Goal: Task Accomplishment & Management: Manage account settings

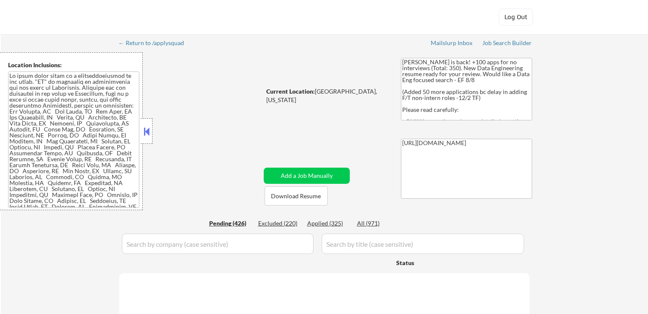
select select ""pending""
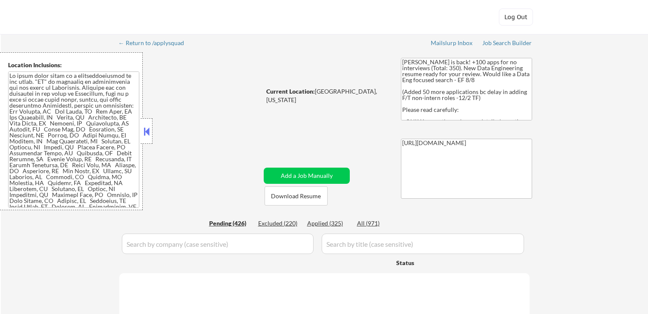
select select ""pending""
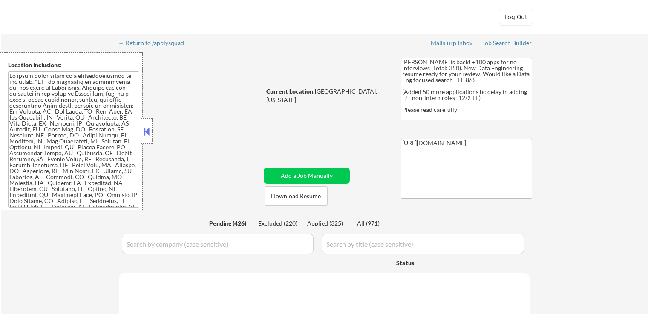
select select ""pending""
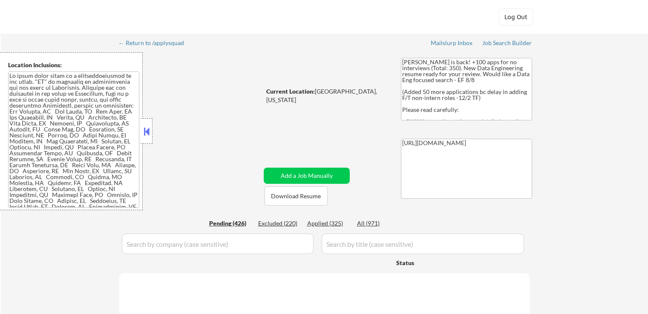
select select ""pending""
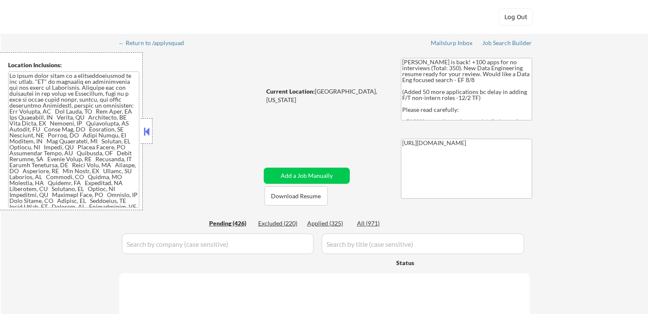
select select ""pending""
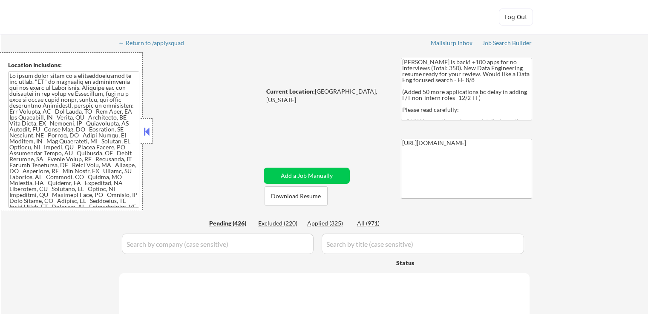
select select ""pending""
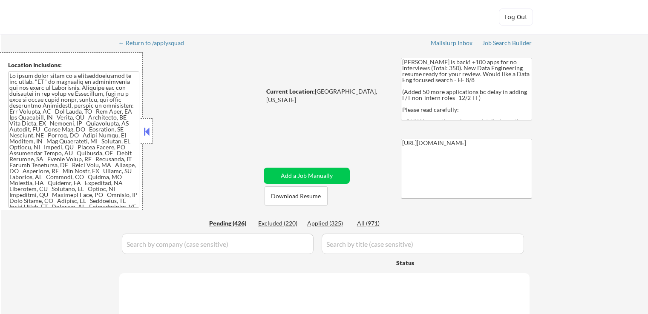
select select ""pending""
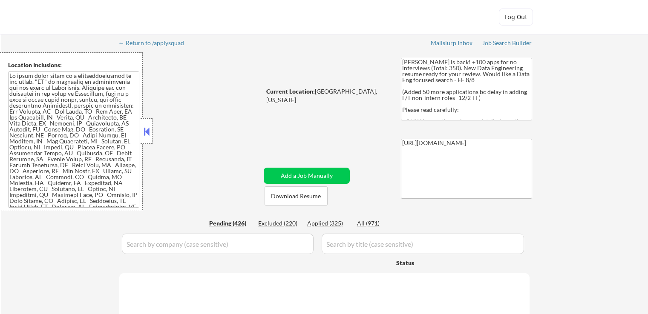
select select ""pending""
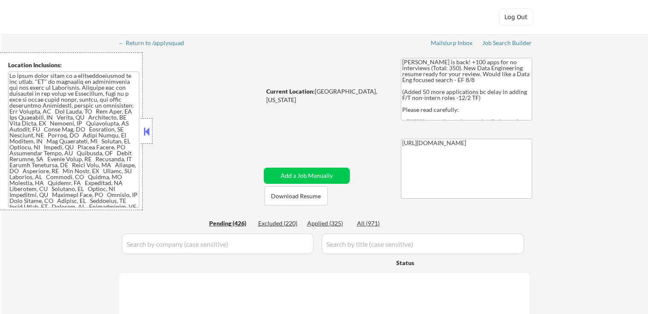
select select ""pending""
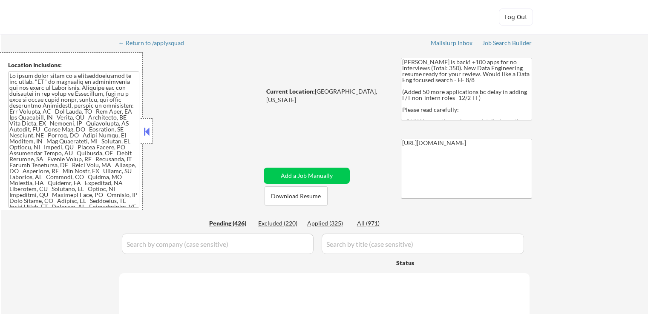
select select ""pending""
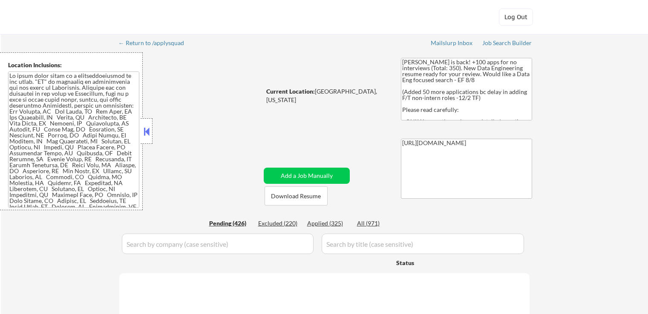
select select ""pending""
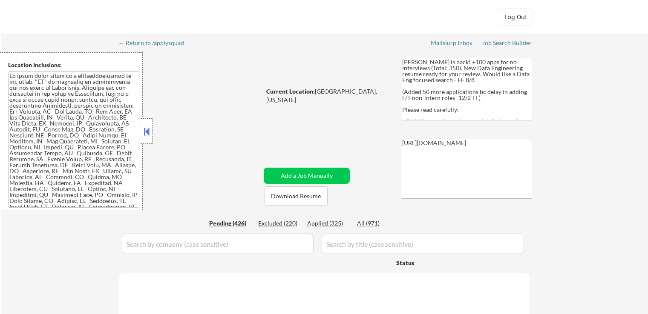
select select ""pending""
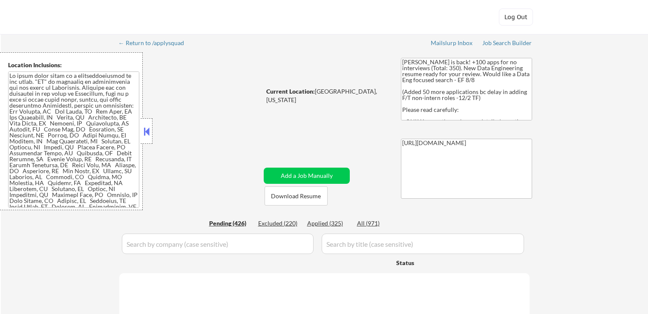
select select ""pending""
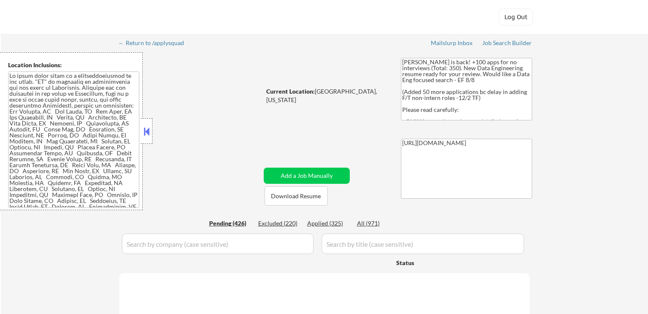
select select ""pending""
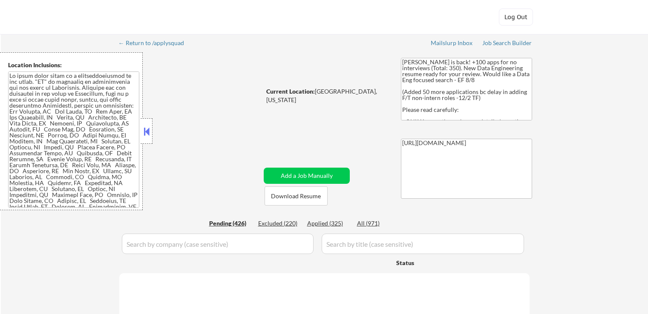
select select ""pending""
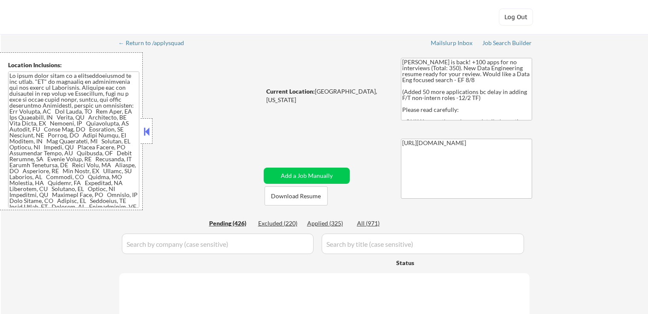
select select ""pending""
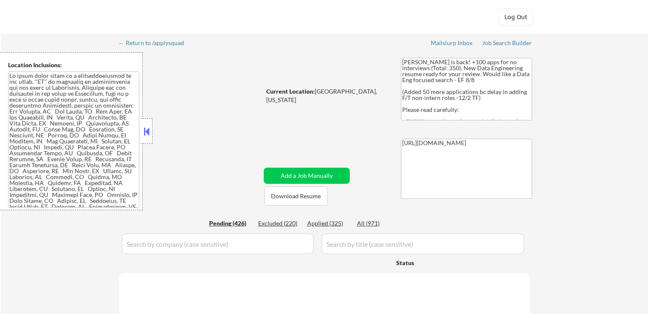
select select ""pending""
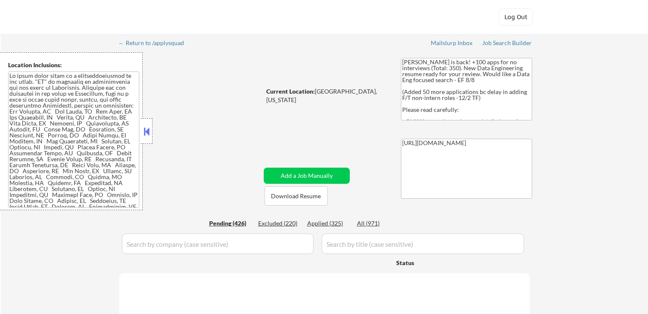
select select ""pending""
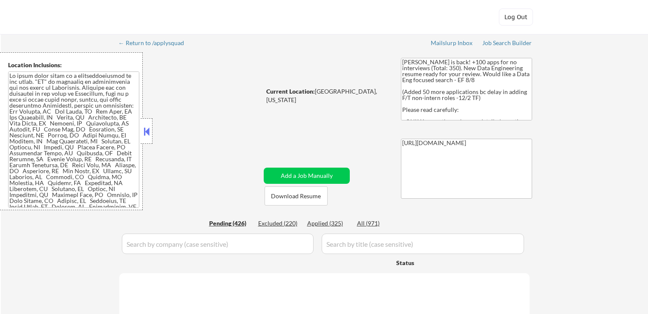
select select ""pending""
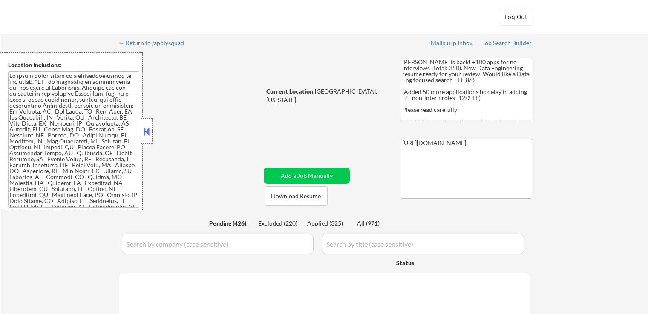
select select ""pending""
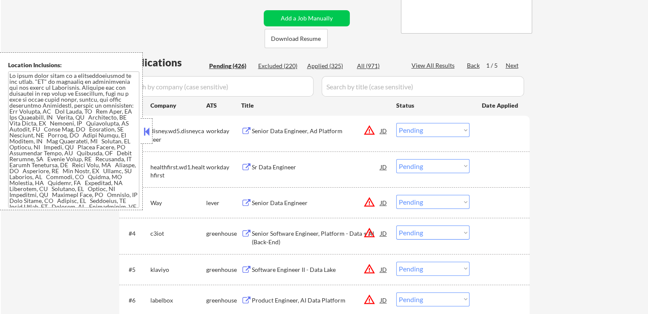
scroll to position [128, 0]
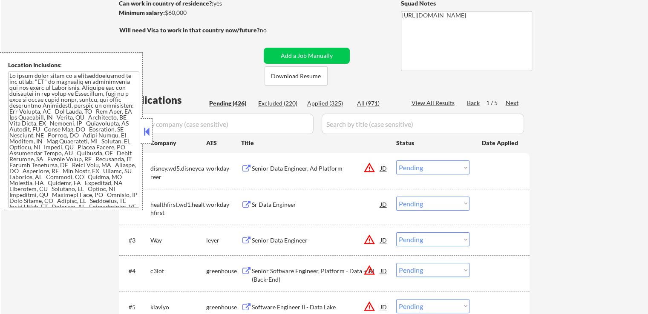
click at [508, 101] on div "Next" at bounding box center [512, 103] width 14 height 9
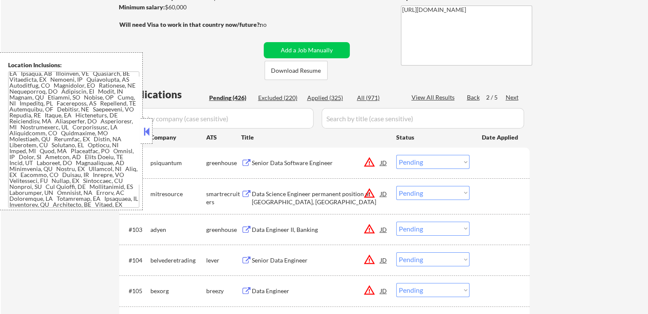
scroll to position [170, 0]
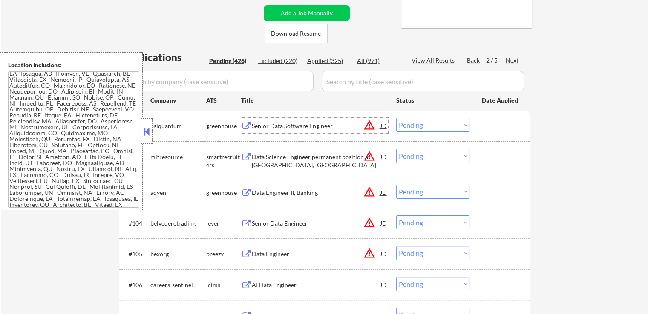
click at [268, 125] on div "Senior Data Software Engineer" at bounding box center [316, 126] width 129 height 9
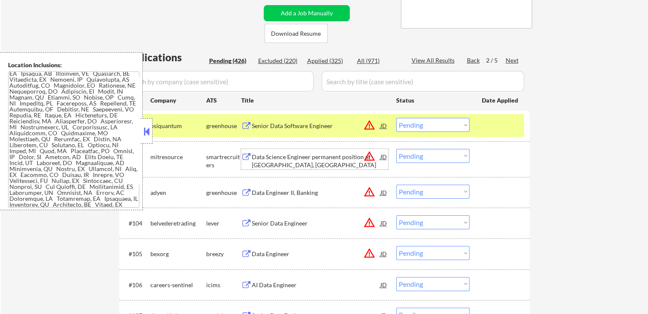
click at [268, 157] on div "Data Science Engineer permanent position at San Mateo, CA" at bounding box center [316, 161] width 129 height 17
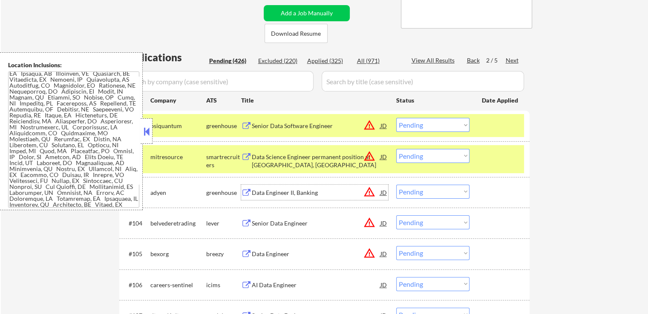
click at [256, 192] on div "Data Engineer II, Banking" at bounding box center [316, 193] width 129 height 9
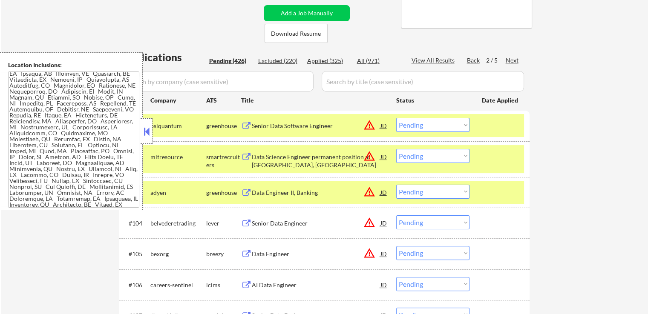
click at [256, 223] on div "Senior Data Engineer" at bounding box center [316, 223] width 129 height 9
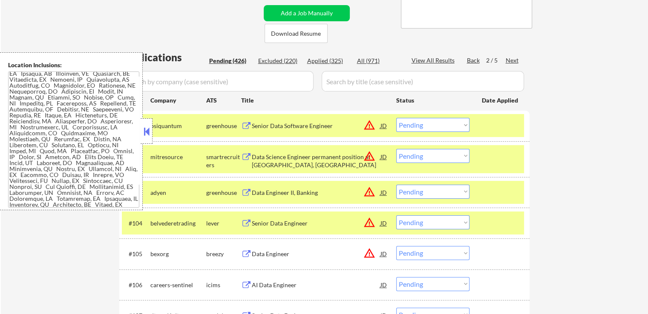
click at [256, 253] on div "Data Engineer" at bounding box center [316, 254] width 129 height 9
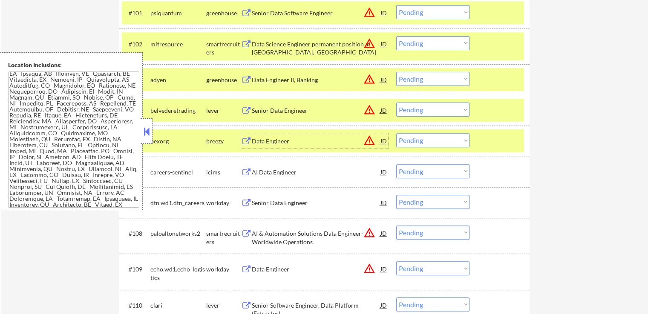
scroll to position [298, 0]
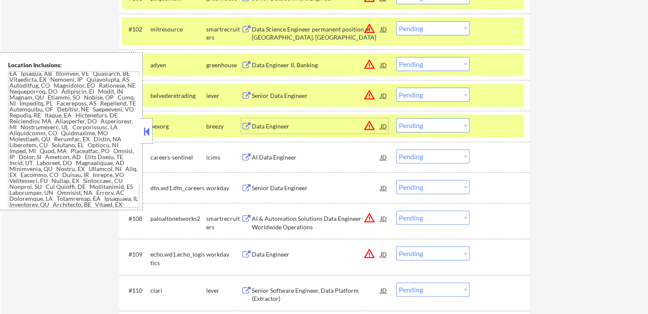
click at [424, 94] on select "Choose an option... Pending Applied Excluded (Questions) Excluded (Expired) Exc…" at bounding box center [432, 95] width 73 height 14
click at [396, 88] on select "Choose an option... Pending Applied Excluded (Questions) Excluded (Expired) Exc…" at bounding box center [432, 95] width 73 height 14
select select ""pending""
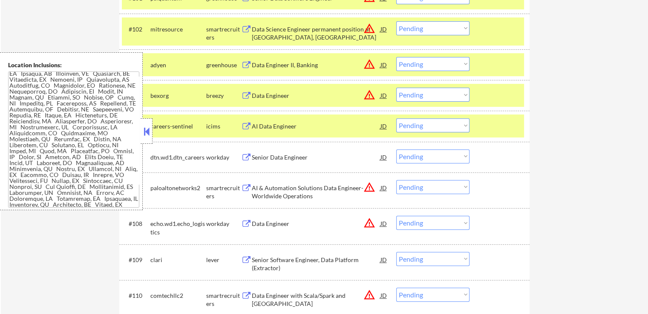
click at [435, 66] on select "Choose an option... Pending Applied Excluded (Questions) Excluded (Expired) Exc…" at bounding box center [432, 64] width 73 height 14
click at [396, 57] on select "Choose an option... Pending Applied Excluded (Questions) Excluded (Expired) Exc…" at bounding box center [432, 64] width 73 height 14
select select ""pending""
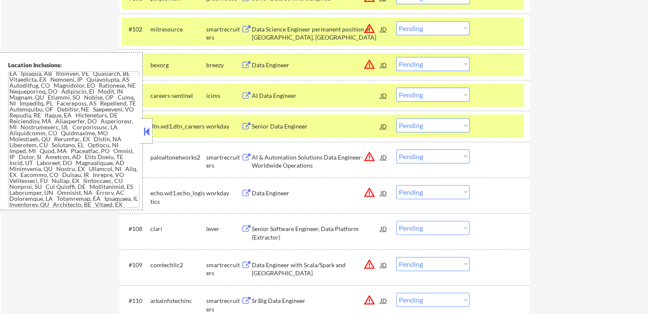
scroll to position [256, 0]
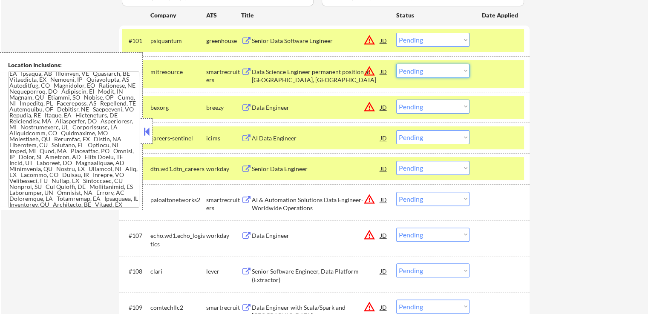
click at [422, 72] on select "Choose an option... Pending Applied Excluded (Questions) Excluded (Expired) Exc…" at bounding box center [432, 71] width 73 height 14
select select ""applied""
click at [396, 64] on select "Choose an option... Pending Applied Excluded (Questions) Excluded (Expired) Exc…" at bounding box center [432, 71] width 73 height 14
drag, startPoint x: 445, startPoint y: 108, endPoint x: 446, endPoint y: 113, distance: 4.9
click at [445, 108] on select "Choose an option... Pending Applied Excluded (Questions) Excluded (Expired) Exc…" at bounding box center [432, 107] width 73 height 14
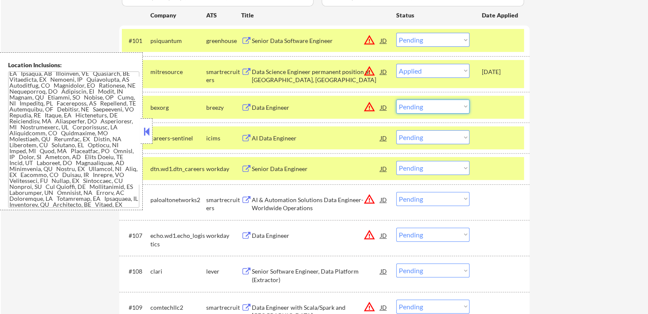
select select ""excluded""
click at [396, 100] on select "Choose an option... Pending Applied Excluded (Questions) Excluded (Expired) Exc…" at bounding box center [432, 107] width 73 height 14
select select ""pending""
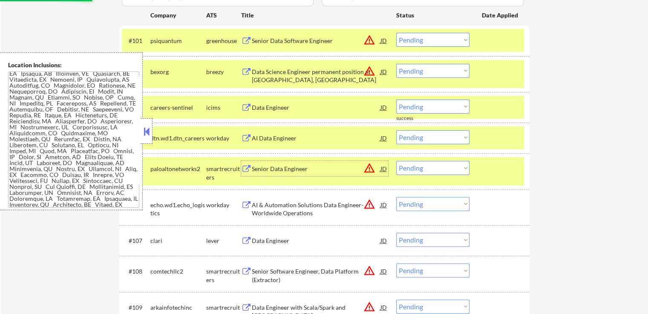
click at [265, 170] on div "Senior Data Engineer" at bounding box center [316, 169] width 129 height 9
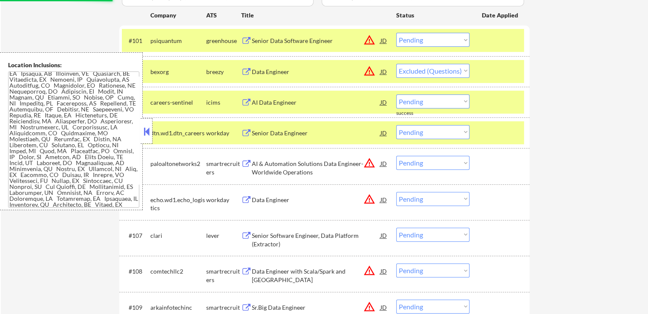
select select ""pending""
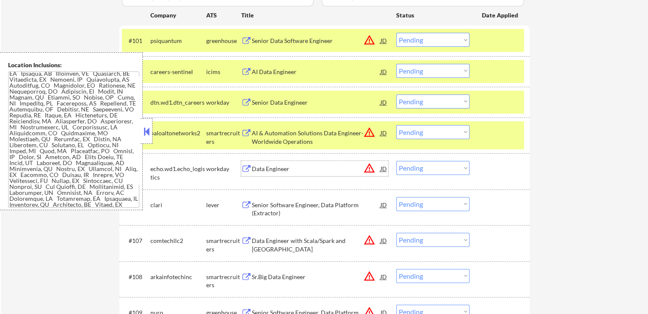
scroll to position [341, 0]
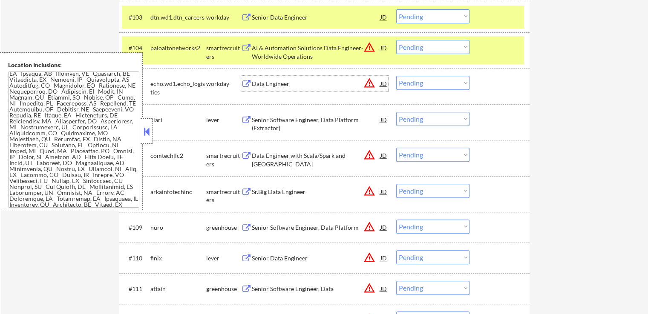
click at [273, 123] on div "Senior Software Engineer, Data Platform (Extractor)" at bounding box center [316, 124] width 129 height 17
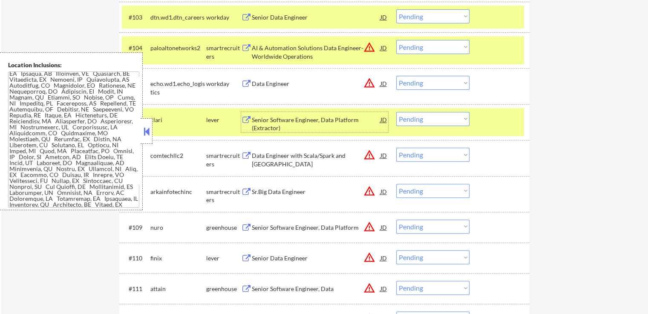
scroll to position [383, 0]
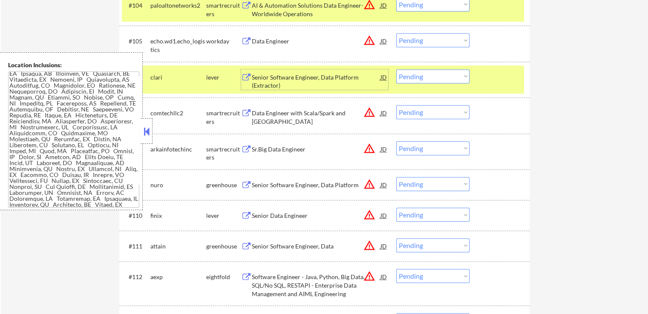
click at [429, 79] on select "Choose an option... Pending Applied Excluded (Questions) Excluded (Expired) Exc…" at bounding box center [432, 76] width 73 height 14
click at [396, 69] on select "Choose an option... Pending Applied Excluded (Questions) Excluded (Expired) Exc…" at bounding box center [432, 76] width 73 height 14
click at [273, 116] on div "Data Engineer with Scala/Spark and Java" at bounding box center [316, 117] width 129 height 17
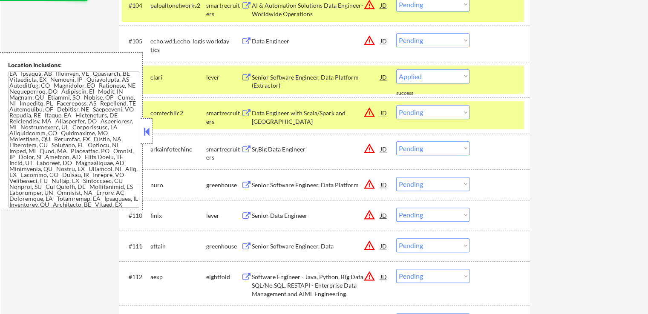
select select ""pending""
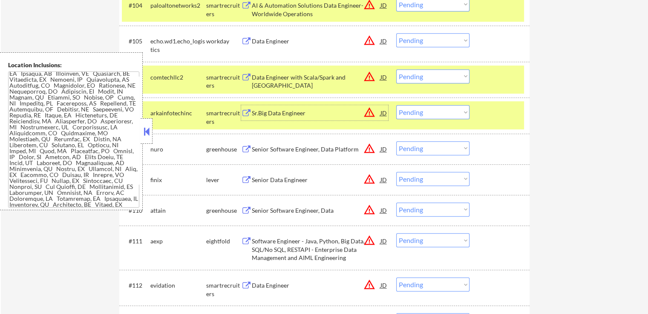
click at [265, 110] on div "Sr.Big Data Engineer" at bounding box center [316, 113] width 129 height 9
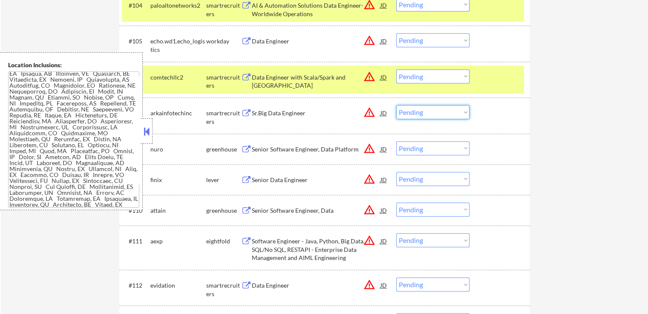
drag, startPoint x: 424, startPoint y: 113, endPoint x: 425, endPoint y: 118, distance: 5.2
click at [425, 114] on select "Choose an option... Pending Applied Excluded (Questions) Excluded (Expired) Exc…" at bounding box center [432, 112] width 73 height 14
select select ""applied""
click at [396, 105] on select "Choose an option... Pending Applied Excluded (Questions) Excluded (Expired) Exc…" at bounding box center [432, 112] width 73 height 14
drag, startPoint x: 422, startPoint y: 75, endPoint x: 421, endPoint y: 81, distance: 6.1
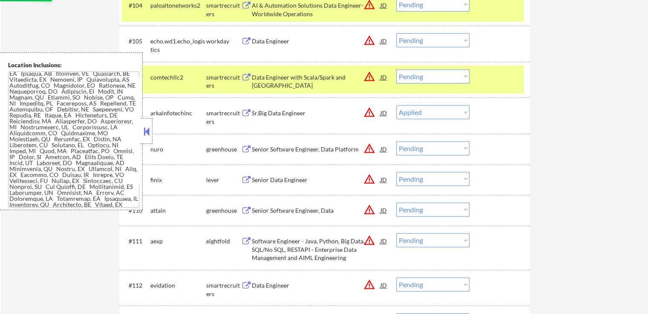
click at [422, 75] on select "Choose an option... Pending Applied Excluded (Questions) Excluded (Expired) Exc…" at bounding box center [432, 76] width 73 height 14
click at [396, 69] on select "Choose an option... Pending Applied Excluded (Questions) Excluded (Expired) Exc…" at bounding box center [432, 76] width 73 height 14
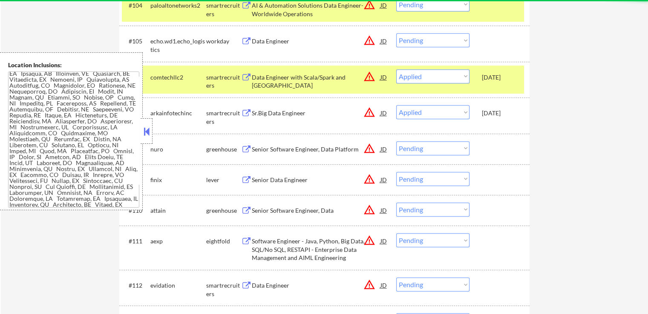
select select ""pending""
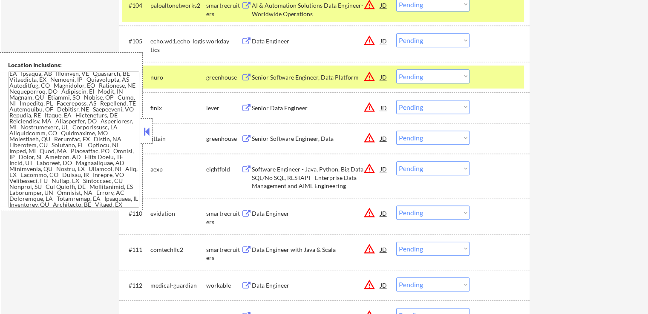
click at [271, 81] on div "Senior Software Engineer, Data Platform" at bounding box center [316, 76] width 129 height 15
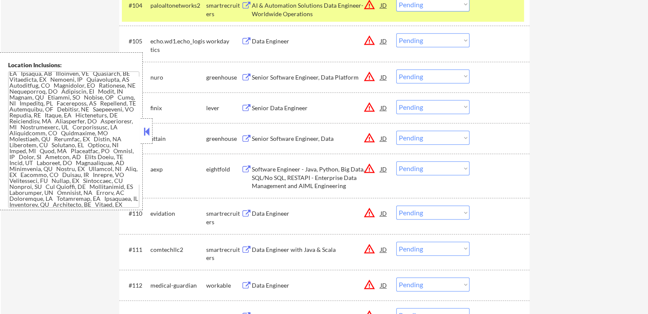
click at [264, 102] on div "Senior Data Engineer" at bounding box center [316, 107] width 129 height 15
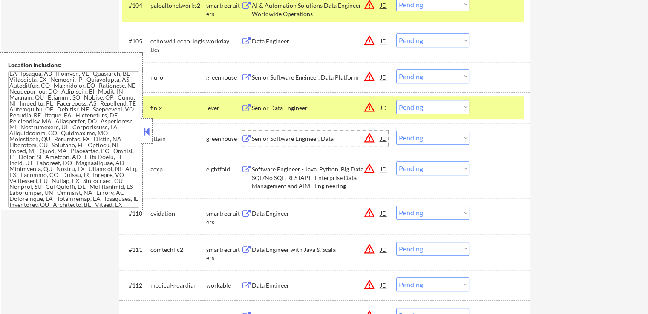
click at [256, 135] on div "Senior Software Engineer, Data" at bounding box center [316, 139] width 129 height 9
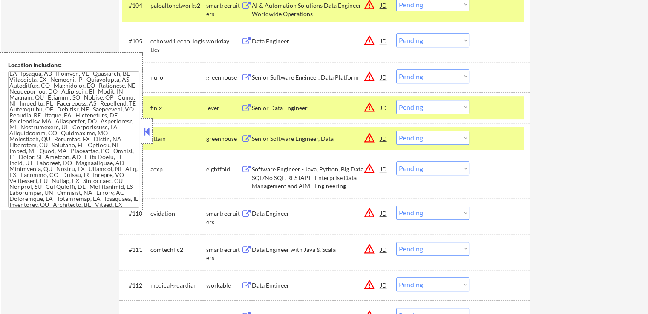
click at [255, 212] on div "Data Engineer" at bounding box center [316, 214] width 129 height 9
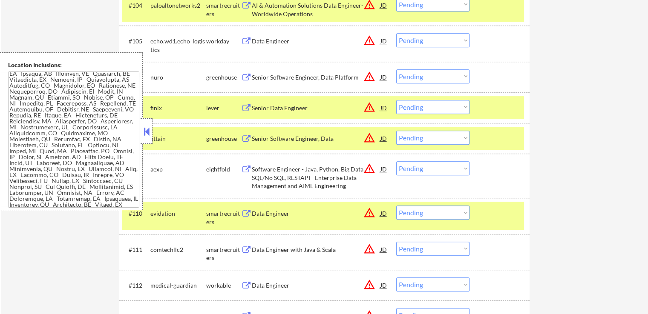
click at [246, 248] on button at bounding box center [246, 250] width 11 height 8
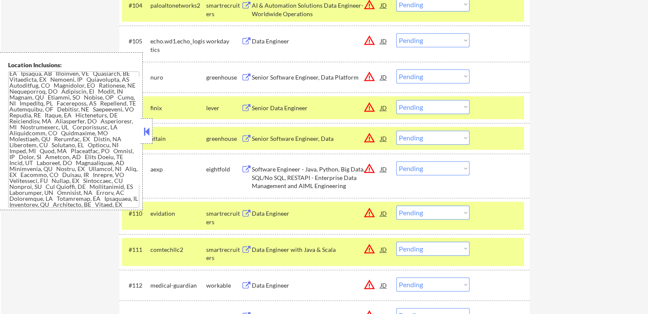
click at [250, 281] on div "Data Engineer JD warning_amber" at bounding box center [314, 285] width 147 height 15
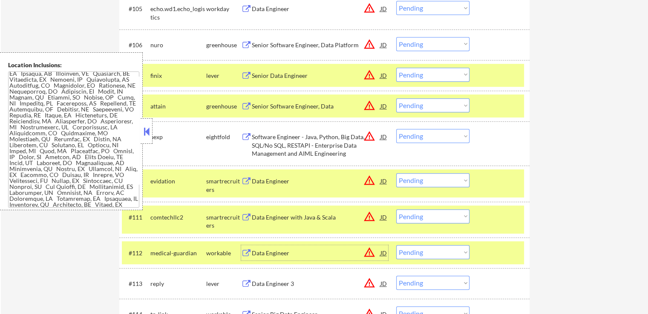
scroll to position [468, 0]
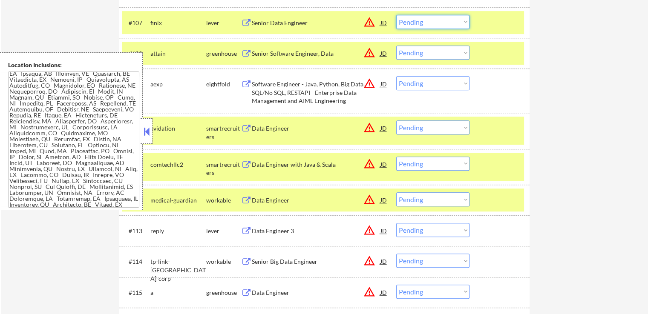
click at [445, 18] on select "Choose an option... Pending Applied Excluded (Questions) Excluded (Expired) Exc…" at bounding box center [432, 22] width 73 height 14
click at [396, 15] on select "Choose an option... Pending Applied Excluded (Questions) Excluded (Expired) Exc…" at bounding box center [432, 22] width 73 height 14
select select ""pending""
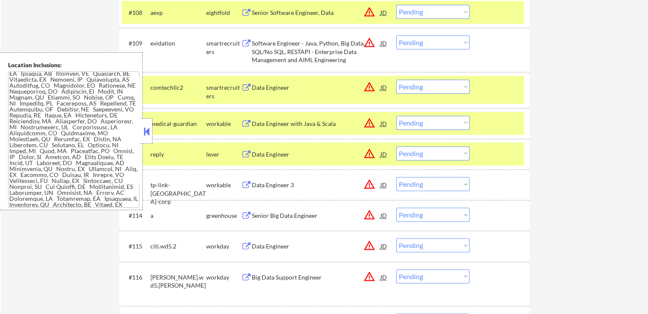
scroll to position [511, 0]
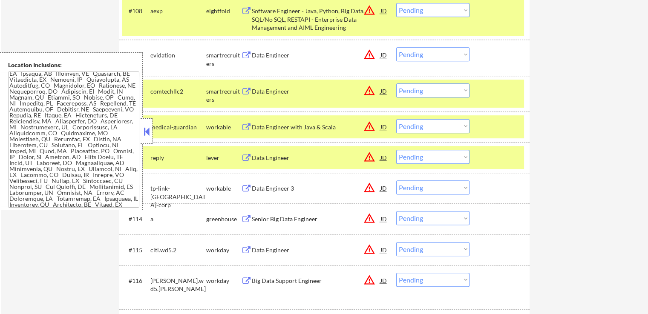
drag, startPoint x: 421, startPoint y: 120, endPoint x: 427, endPoint y: 129, distance: 11.5
click at [421, 120] on select "Choose an option... Pending Applied Excluded (Questions) Excluded (Expired) Exc…" at bounding box center [432, 126] width 73 height 14
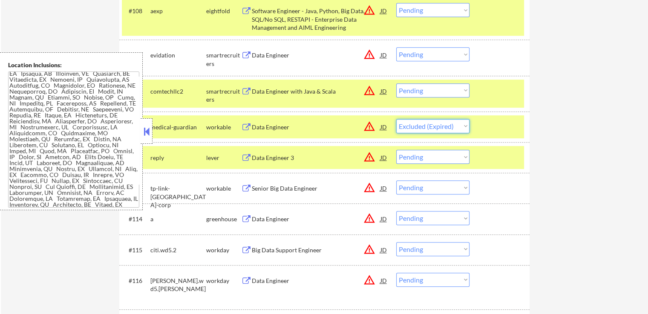
click at [396, 119] on select "Choose an option... Pending Applied Excluded (Questions) Excluded (Expired) Exc…" at bounding box center [432, 126] width 73 height 14
select select ""pending""
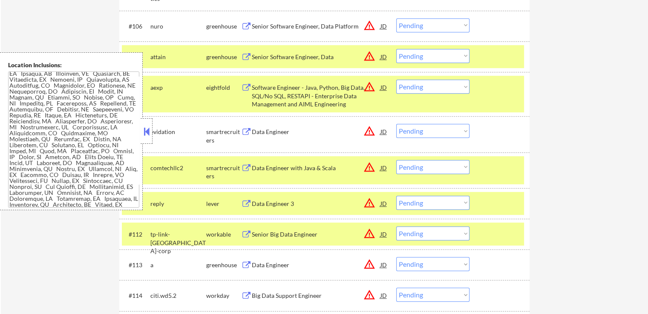
scroll to position [426, 0]
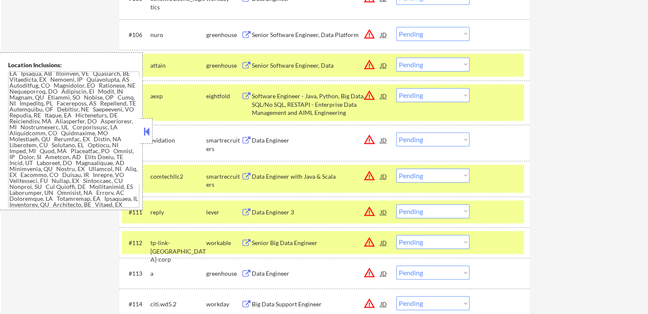
click at [426, 57] on select "Choose an option... Pending Applied Excluded (Questions) Excluded (Expired) Exc…" at bounding box center [432, 64] width 73 height 14
click at [396, 57] on select "Choose an option... Pending Applied Excluded (Questions) Excluded (Expired) Exc…" at bounding box center [432, 64] width 73 height 14
select select ""pending""
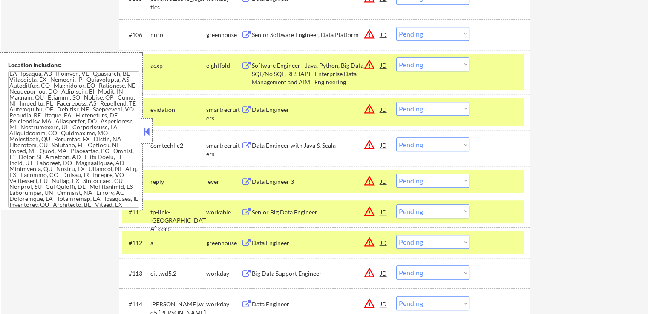
click at [414, 32] on select "Choose an option... Pending Applied Excluded (Questions) Excluded (Expired) Exc…" at bounding box center [432, 34] width 73 height 14
click at [396, 27] on select "Choose an option... Pending Applied Excluded (Questions) Excluded (Expired) Exc…" at bounding box center [432, 34] width 73 height 14
select select ""pending""
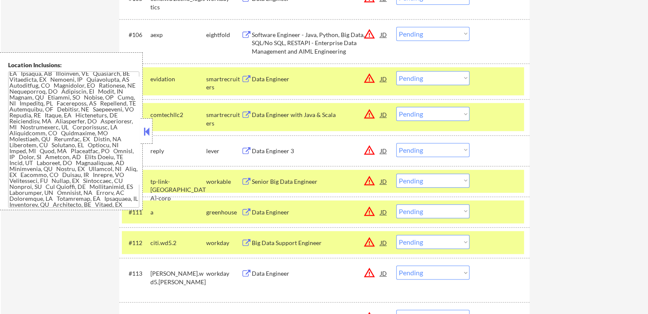
click at [411, 117] on select "Choose an option... Pending Applied Excluded (Questions) Excluded (Expired) Exc…" at bounding box center [432, 114] width 73 height 14
click at [396, 107] on select "Choose an option... Pending Applied Excluded (Questions) Excluded (Expired) Exc…" at bounding box center [432, 114] width 73 height 14
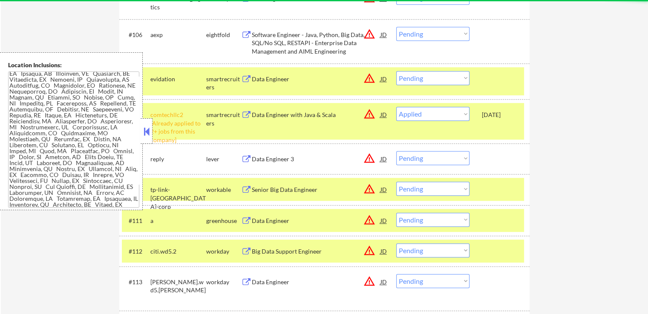
select select ""pending""
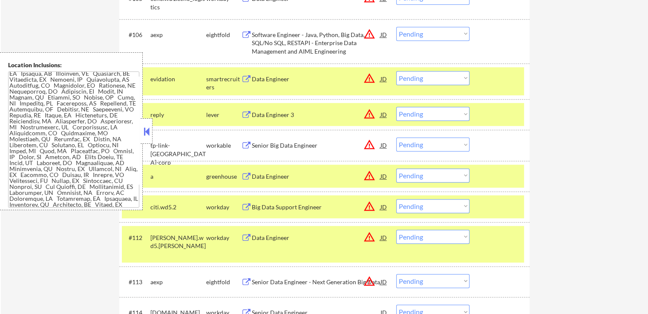
click at [264, 113] on div "Data Engineer 3" at bounding box center [316, 115] width 129 height 9
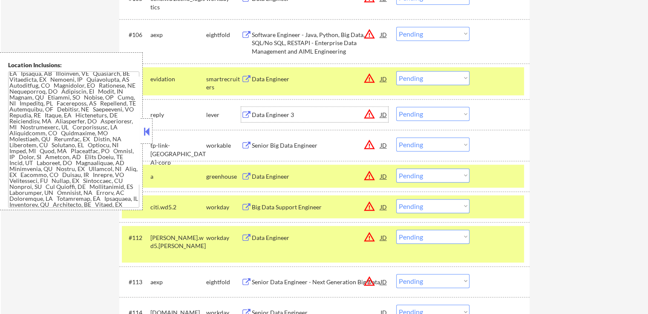
drag, startPoint x: 414, startPoint y: 77, endPoint x: 416, endPoint y: 84, distance: 7.3
click at [414, 77] on select "Choose an option... Pending Applied Excluded (Questions) Excluded (Expired) Exc…" at bounding box center [432, 78] width 73 height 14
click at [396, 71] on select "Choose an option... Pending Applied Excluded (Questions) Excluded (Expired) Exc…" at bounding box center [432, 78] width 73 height 14
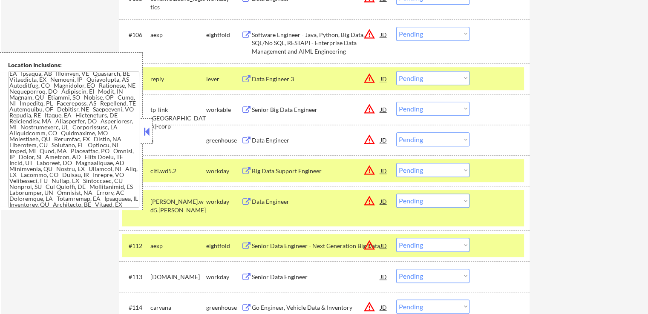
click at [434, 76] on select "Choose an option... Pending Applied Excluded (Questions) Excluded (Expired) Exc…" at bounding box center [432, 78] width 73 height 14
click at [396, 71] on select "Choose an option... Pending Applied Excluded (Questions) Excluded (Expired) Exc…" at bounding box center [432, 78] width 73 height 14
click at [273, 115] on div "Senior Big Data Engineer" at bounding box center [316, 109] width 129 height 15
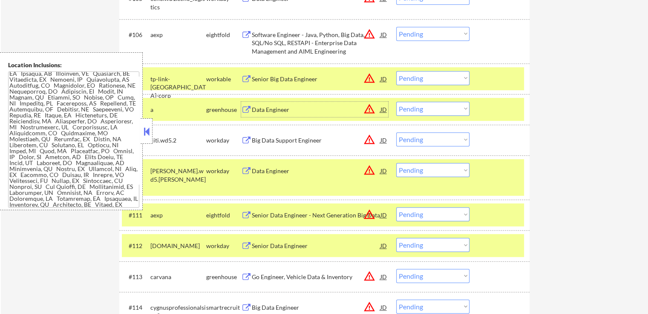
click at [430, 78] on select "Choose an option... Pending Applied Excluded (Questions) Excluded (Expired) Exc…" at bounding box center [432, 78] width 73 height 14
click at [396, 71] on select "Choose an option... Pending Applied Excluded (Questions) Excluded (Expired) Exc…" at bounding box center [432, 78] width 73 height 14
click at [284, 114] on div "Data Engineer" at bounding box center [316, 109] width 129 height 15
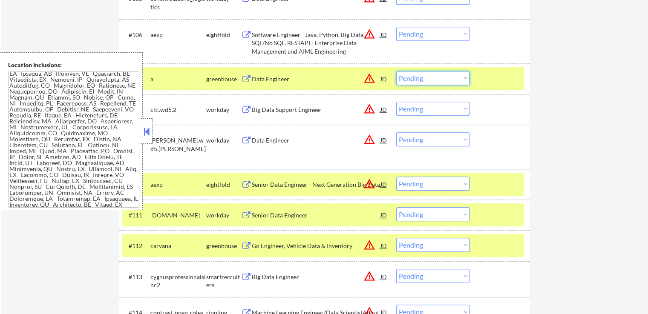
drag, startPoint x: 412, startPoint y: 80, endPoint x: 416, endPoint y: 84, distance: 5.7
click at [412, 80] on select "Choose an option... Pending Applied Excluded (Questions) Excluded (Expired) Exc…" at bounding box center [432, 78] width 73 height 14
click at [396, 71] on select "Choose an option... Pending Applied Excluded (Questions) Excluded (Expired) Exc…" at bounding box center [432, 78] width 73 height 14
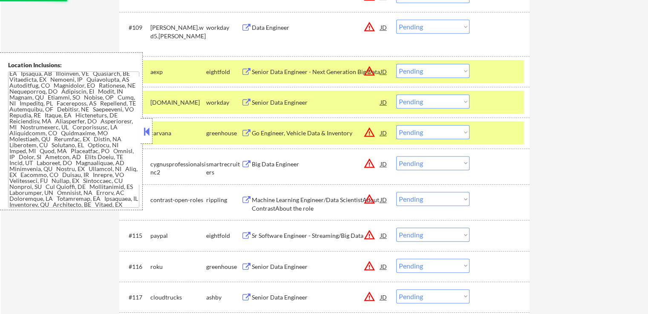
scroll to position [554, 0]
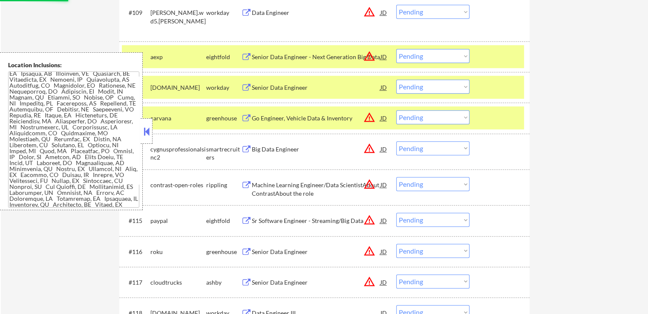
click at [273, 119] on div "Go Engineer, Vehicle Data & Inventory" at bounding box center [316, 118] width 129 height 9
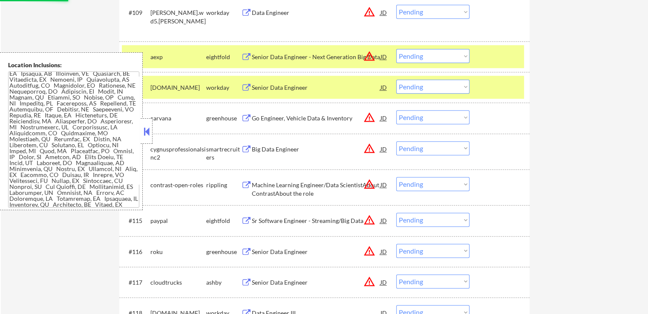
select select ""pending""
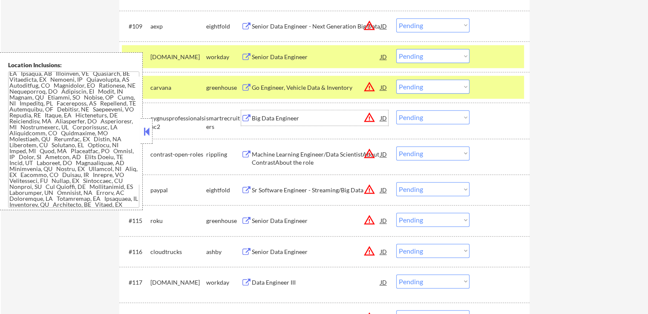
click at [262, 119] on div "Big Data Engineer" at bounding box center [316, 118] width 129 height 9
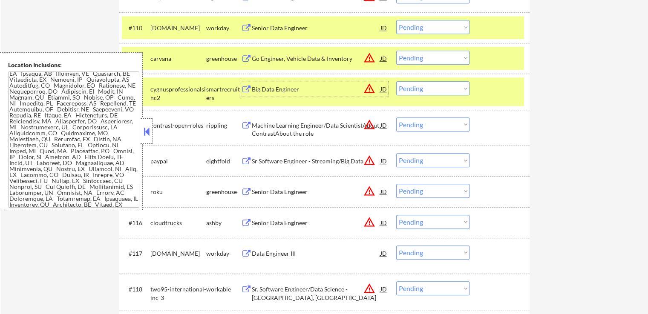
scroll to position [596, 0]
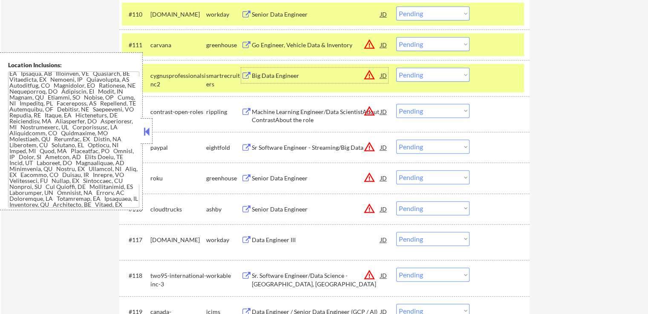
click at [408, 80] on select "Choose an option... Pending Applied Excluded (Questions) Excluded (Expired) Exc…" at bounding box center [432, 75] width 73 height 14
click at [396, 68] on select "Choose an option... Pending Applied Excluded (Questions) Excluded (Expired) Exc…" at bounding box center [432, 75] width 73 height 14
select select ""pending""
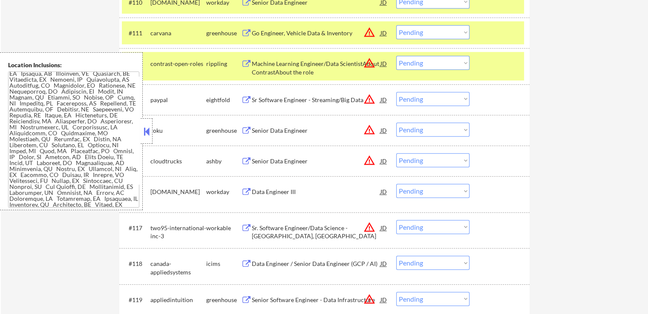
scroll to position [554, 0]
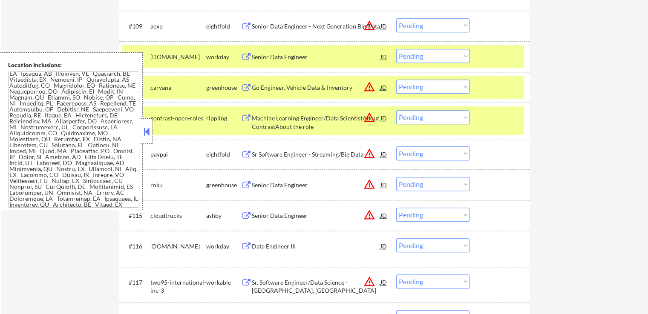
click at [429, 90] on select "Choose an option... Pending Applied Excluded (Questions) Excluded (Expired) Exc…" at bounding box center [432, 87] width 73 height 14
click at [396, 80] on select "Choose an option... Pending Applied Excluded (Questions) Excluded (Expired) Exc…" at bounding box center [432, 87] width 73 height 14
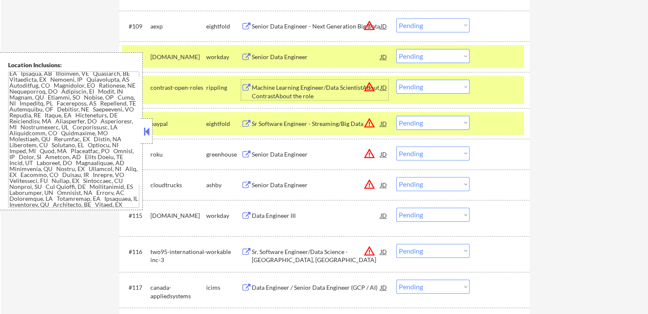
click at [274, 97] on div "Machine Learning Engineer/Data ScientistAbout ContrastAbout the role" at bounding box center [316, 91] width 129 height 17
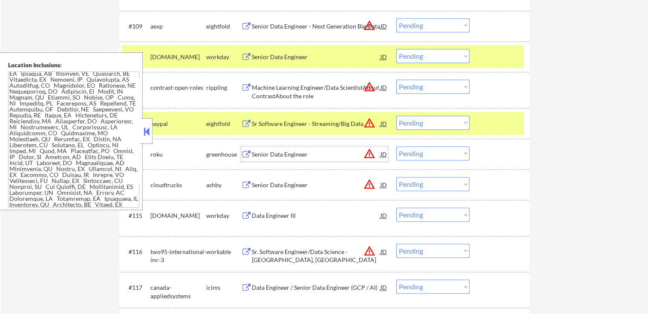
click at [263, 154] on div "Senior Data Engineer" at bounding box center [316, 154] width 129 height 9
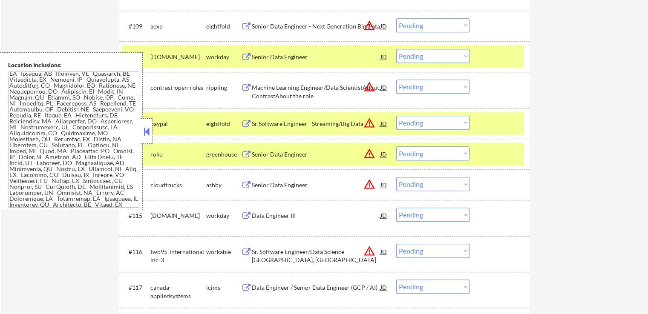
click at [259, 187] on div "Senior Data Engineer" at bounding box center [316, 185] width 129 height 9
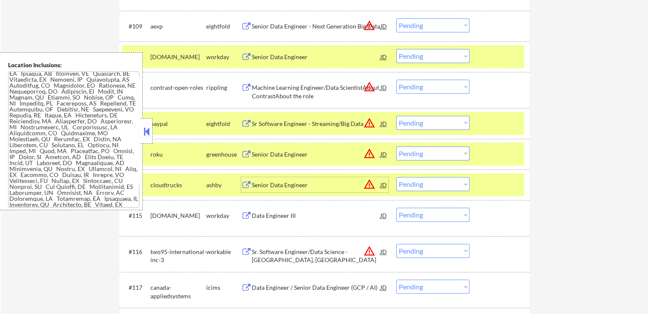
drag, startPoint x: 417, startPoint y: 88, endPoint x: 422, endPoint y: 93, distance: 7.2
click at [417, 88] on select "Choose an option... Pending Applied Excluded (Questions) Excluded (Expired) Exc…" at bounding box center [432, 87] width 73 height 14
click at [396, 80] on select "Choose an option... Pending Applied Excluded (Questions) Excluded (Expired) Exc…" at bounding box center [432, 87] width 73 height 14
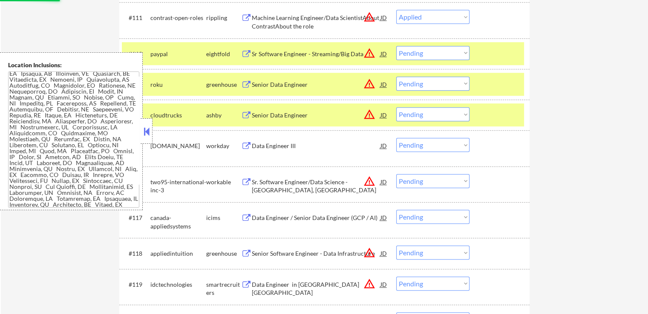
scroll to position [639, 0]
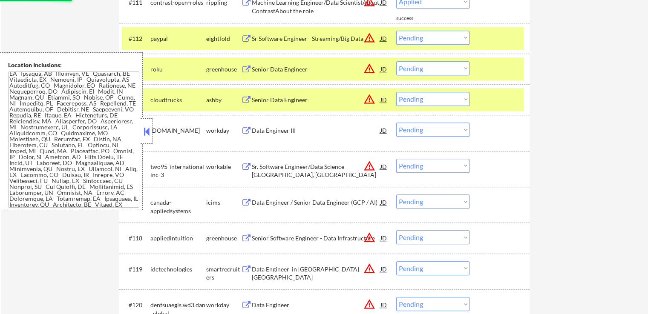
select select ""pending""
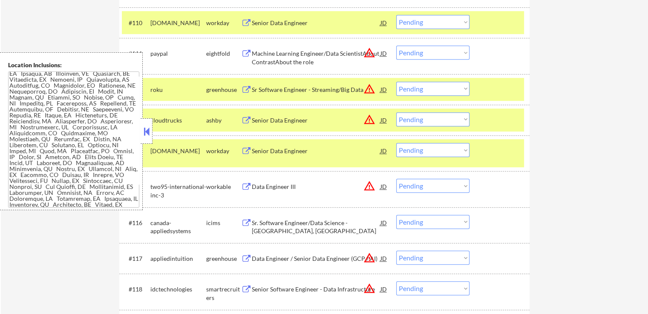
scroll to position [554, 0]
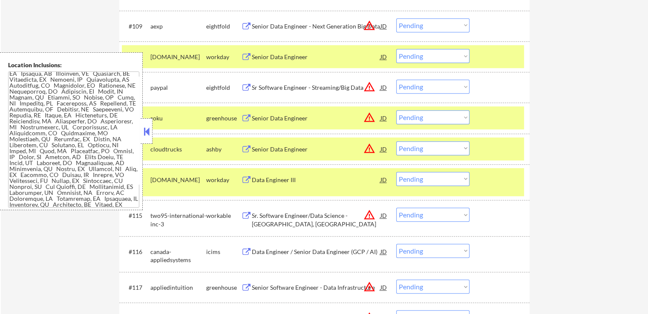
drag, startPoint x: 418, startPoint y: 116, endPoint x: 422, endPoint y: 123, distance: 8.3
click at [419, 116] on select "Choose an option... Pending Applied Excluded (Questions) Excluded (Expired) Exc…" at bounding box center [432, 117] width 73 height 14
click at [396, 110] on select "Choose an option... Pending Applied Excluded (Questions) Excluded (Expired) Exc…" at bounding box center [432, 117] width 73 height 14
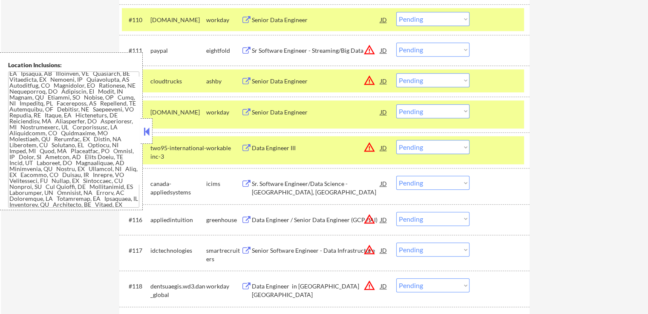
scroll to position [639, 0]
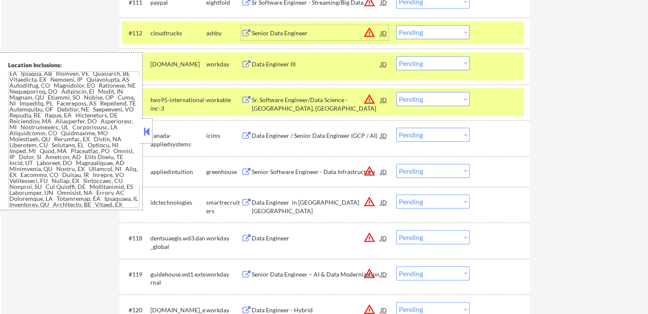
click at [276, 35] on div "Senior Data Engineer" at bounding box center [316, 33] width 129 height 9
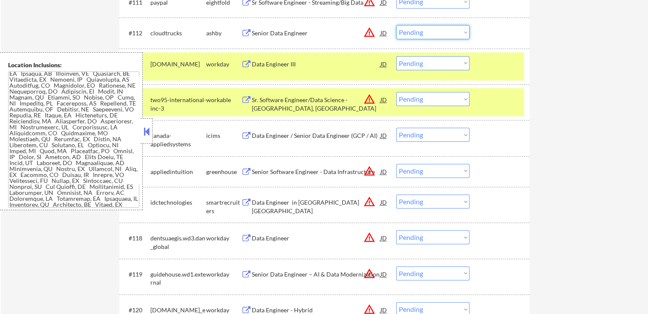
click at [412, 32] on select "Choose an option... Pending Applied Excluded (Questions) Excluded (Expired) Exc…" at bounding box center [432, 32] width 73 height 14
click at [396, 25] on select "Choose an option... Pending Applied Excluded (Questions) Excluded (Expired) Exc…" at bounding box center [432, 32] width 73 height 14
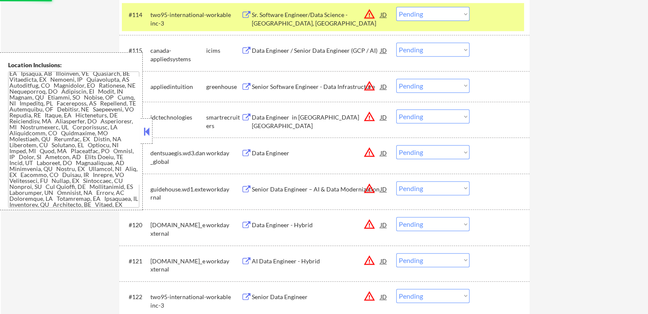
click at [285, 84] on div "Senior Software Engineer - Data Infrastructure" at bounding box center [316, 87] width 129 height 9
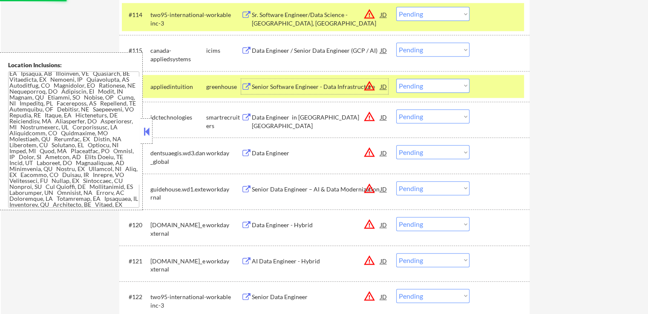
click at [293, 123] on div "Data Engineer in Sunnyvale CA" at bounding box center [316, 116] width 129 height 15
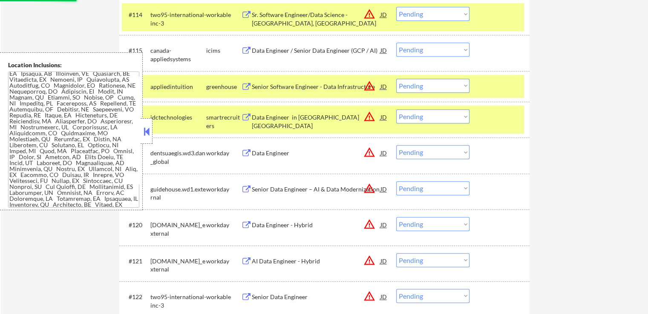
select select ""pending""
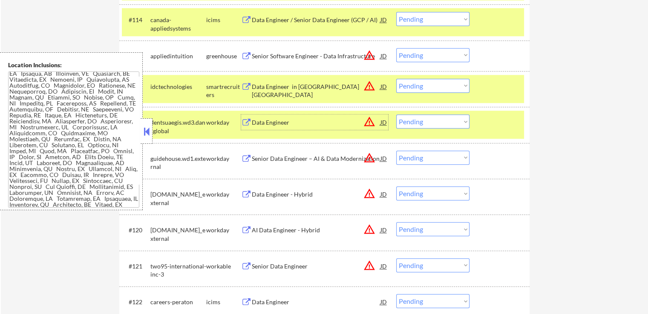
click at [424, 54] on select "Choose an option... Pending Applied Excluded (Questions) Excluded (Expired) Exc…" at bounding box center [432, 55] width 73 height 14
select select ""excluded""
click at [396, 48] on select "Choose an option... Pending Applied Excluded (Questions) Excluded (Expired) Exc…" at bounding box center [432, 55] width 73 height 14
drag, startPoint x: 422, startPoint y: 82, endPoint x: 426, endPoint y: 90, distance: 9.0
click at [422, 83] on select "Choose an option... Pending Applied Excluded (Questions) Excluded (Expired) Exc…" at bounding box center [432, 86] width 73 height 14
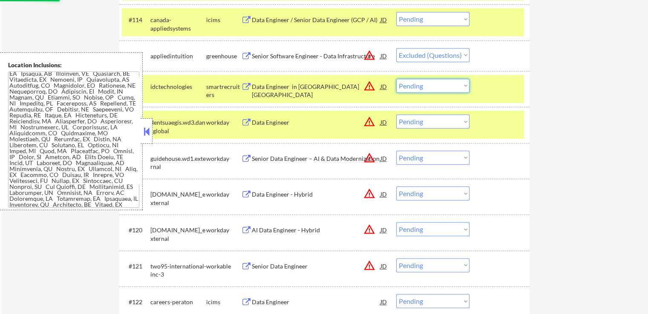
select select ""applied""
click at [396, 79] on select "Choose an option... Pending Applied Excluded (Questions) Excluded (Expired) Exc…" at bounding box center [432, 86] width 73 height 14
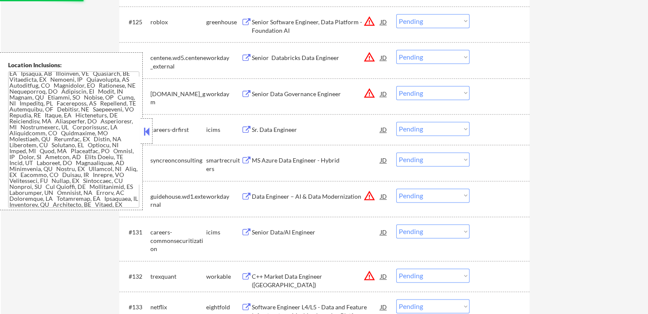
scroll to position [1107, 0]
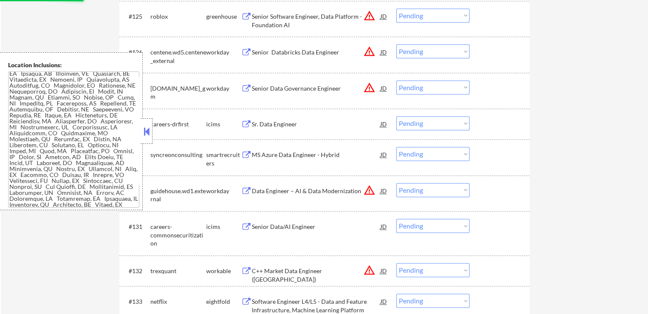
select select ""pending""
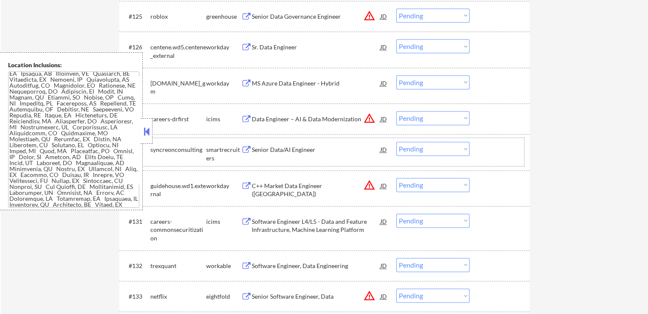
click at [227, 155] on div "smartrecruiters" at bounding box center [223, 154] width 35 height 17
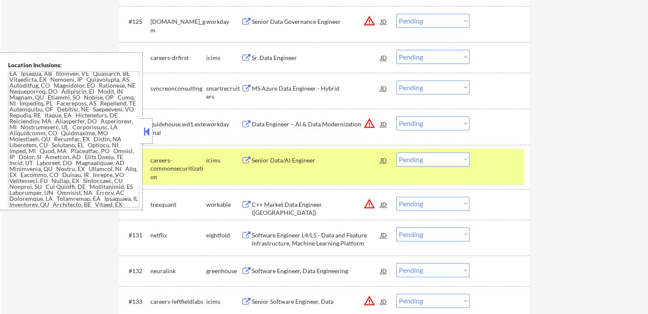
click at [241, 91] on button at bounding box center [246, 89] width 11 height 8
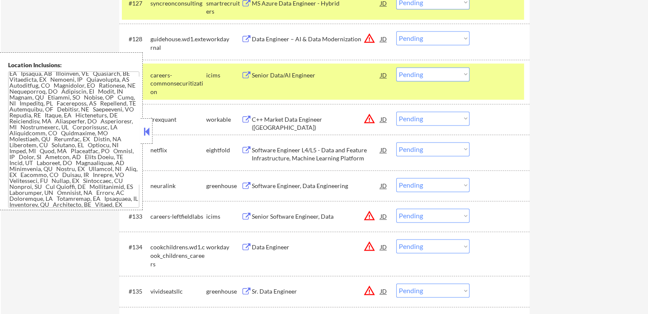
scroll to position [1278, 0]
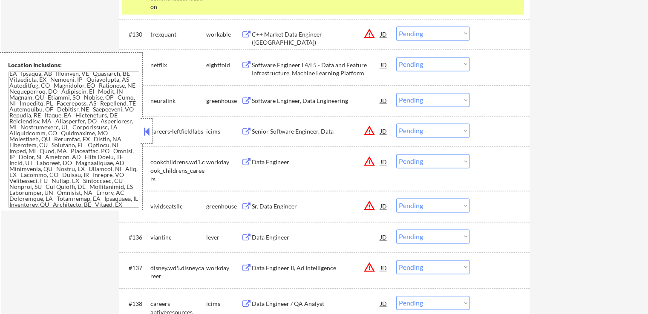
click at [252, 204] on div "Sr. Data Engineer" at bounding box center [316, 206] width 129 height 9
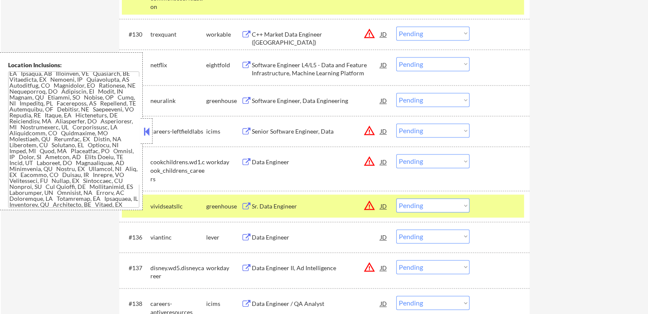
click at [250, 234] on button at bounding box center [246, 238] width 11 height 8
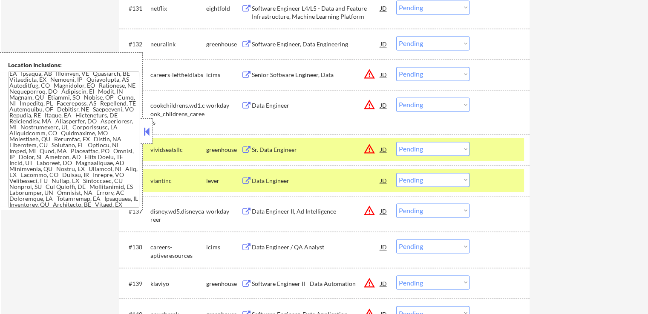
scroll to position [1405, 0]
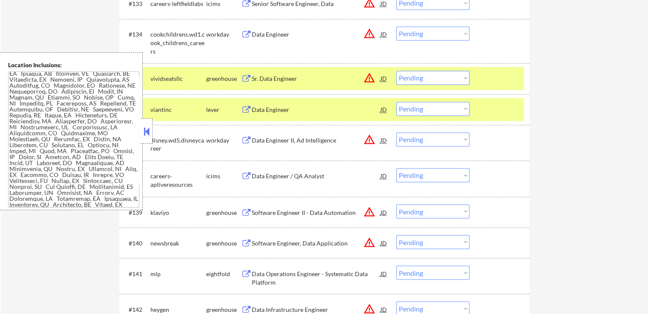
drag, startPoint x: 416, startPoint y: 78, endPoint x: 419, endPoint y: 83, distance: 5.3
click at [416, 78] on select "Choose an option... Pending Applied Excluded (Questions) Excluded (Expired) Exc…" at bounding box center [432, 78] width 73 height 14
click at [396, 71] on select "Choose an option... Pending Applied Excluded (Questions) Excluded (Expired) Exc…" at bounding box center [432, 78] width 73 height 14
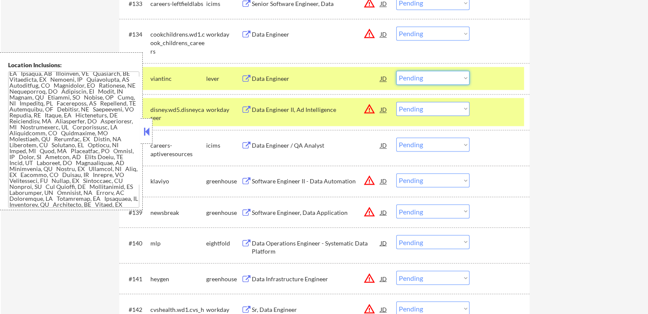
drag, startPoint x: 428, startPoint y: 73, endPoint x: 430, endPoint y: 82, distance: 9.7
click at [428, 73] on select "Choose an option... Pending Applied Excluded (Questions) Excluded (Expired) Exc…" at bounding box center [432, 78] width 73 height 14
click at [396, 71] on select "Choose an option... Pending Applied Excluded (Questions) Excluded (Expired) Exc…" at bounding box center [432, 78] width 73 height 14
select select ""pending""
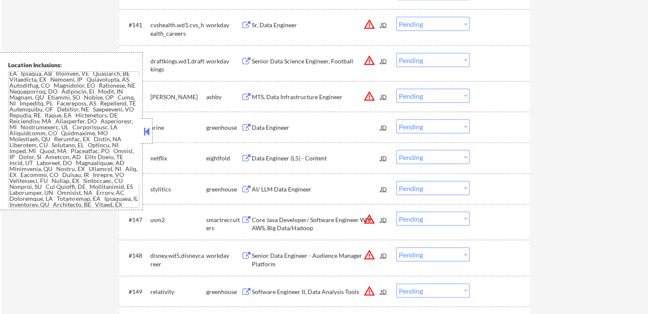
scroll to position [1661, 0]
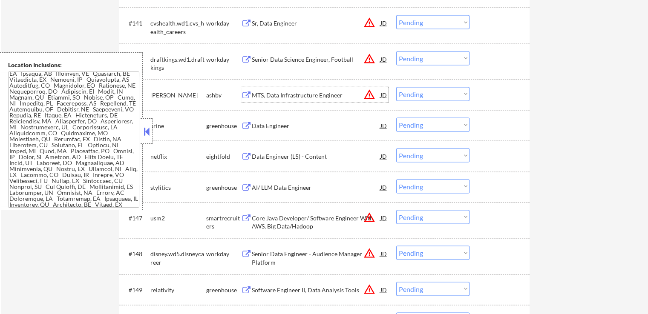
click at [281, 91] on div "MTS, Data Infrastructure Engineer" at bounding box center [316, 95] width 129 height 9
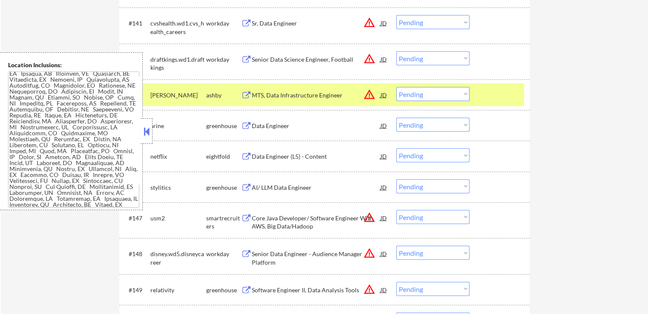
click at [266, 118] on div "Data Engineer" at bounding box center [316, 125] width 129 height 15
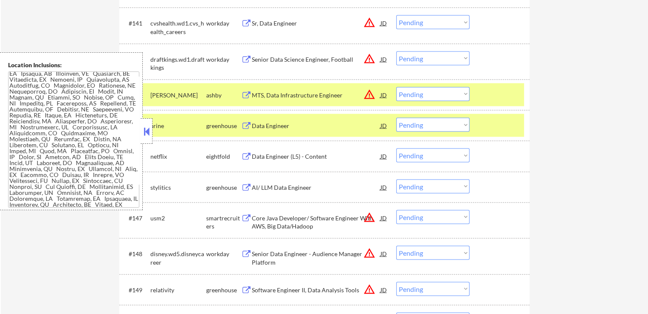
click at [244, 190] on button at bounding box center [246, 188] width 11 height 8
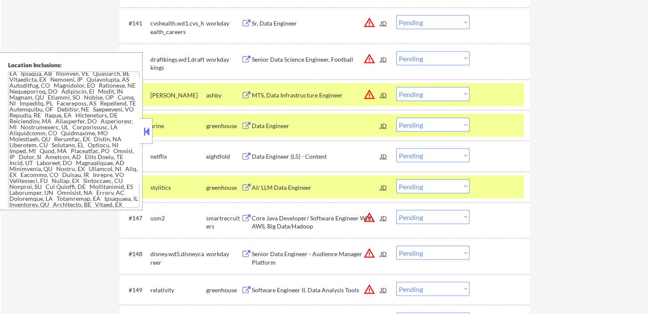
click at [247, 218] on button at bounding box center [246, 219] width 11 height 8
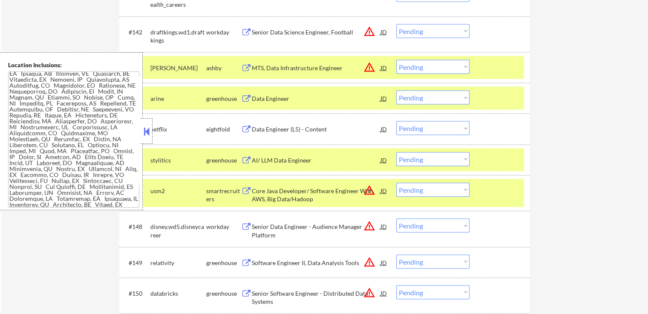
scroll to position [1703, 0]
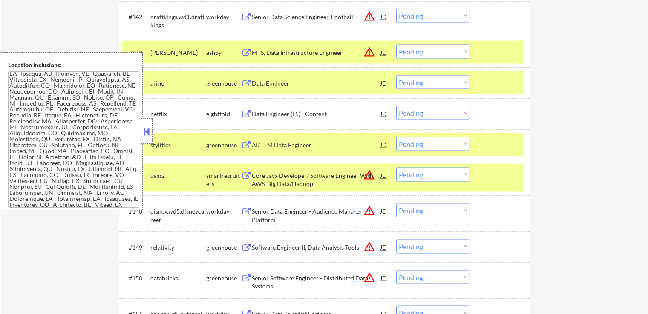
drag, startPoint x: 419, startPoint y: 174, endPoint x: 419, endPoint y: 181, distance: 6.8
click at [419, 174] on select "Choose an option... Pending Applied Excluded (Questions) Excluded (Expired) Exc…" at bounding box center [432, 175] width 73 height 14
click at [396, 168] on select "Choose an option... Pending Applied Excluded (Questions) Excluded (Expired) Exc…" at bounding box center [432, 175] width 73 height 14
select select ""pending""
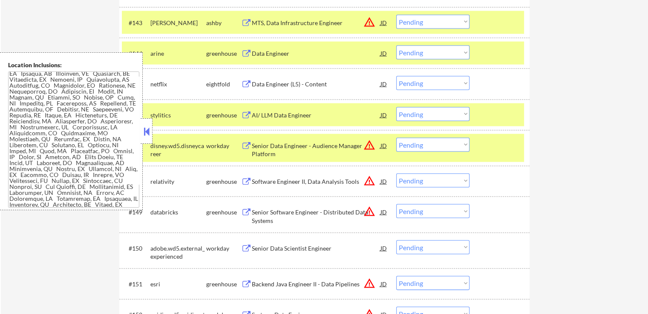
scroll to position [1746, 0]
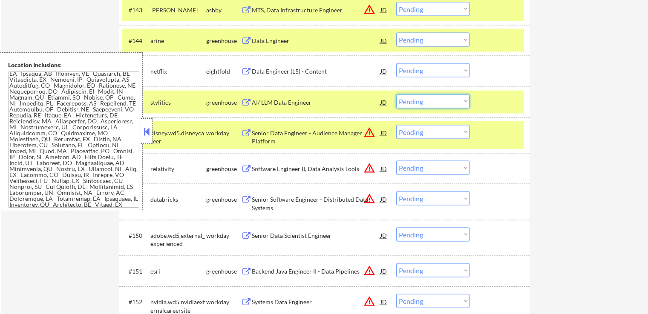
click at [434, 108] on select "Choose an option... Pending Applied Excluded (Questions) Excluded (Expired) Exc…" at bounding box center [432, 102] width 73 height 14
click at [396, 95] on select "Choose an option... Pending Applied Excluded (Questions) Excluded (Expired) Exc…" at bounding box center [432, 102] width 73 height 14
select select ""pending""
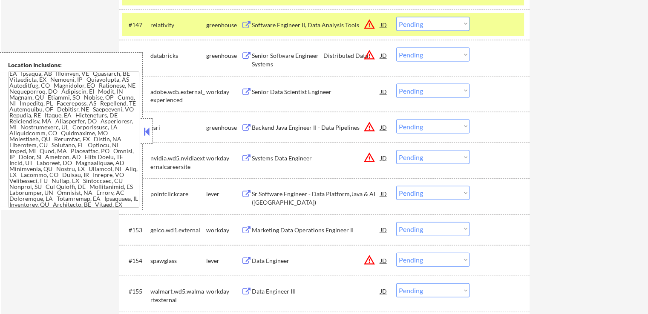
scroll to position [1874, 0]
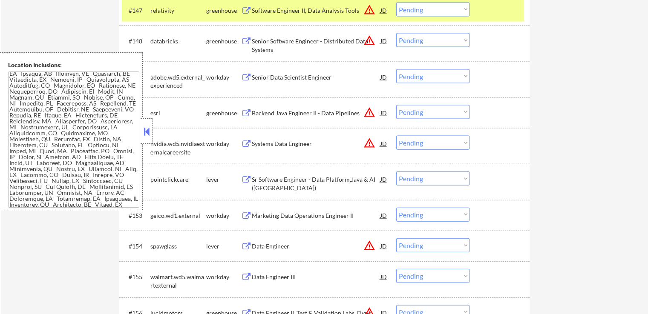
click at [271, 111] on div "Backend Java Engineer II - Data Pipelines" at bounding box center [316, 113] width 129 height 9
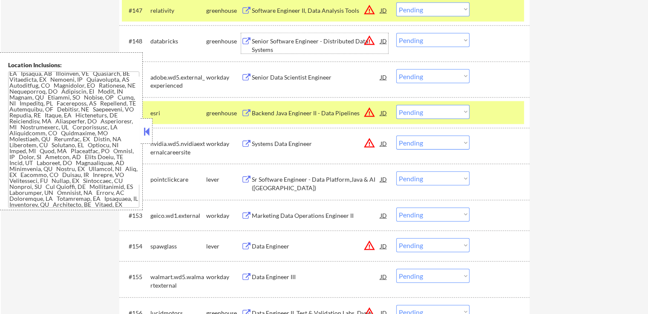
click at [267, 47] on div "Senior Software Engineer - Distributed Data Systems" at bounding box center [316, 45] width 129 height 17
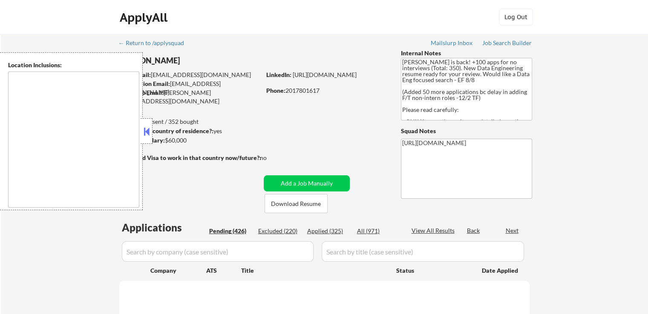
type textarea "It seems there might be a misunderstanding in the input. "CA" is typically an a…"
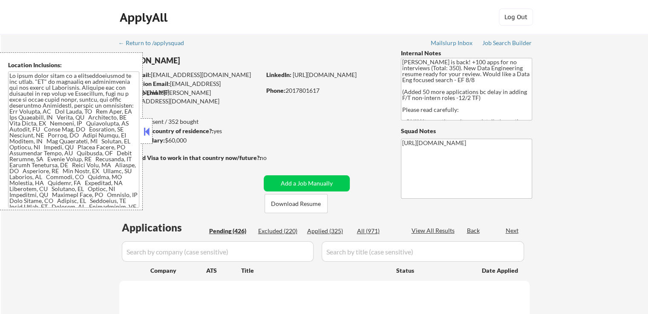
select select ""pending""
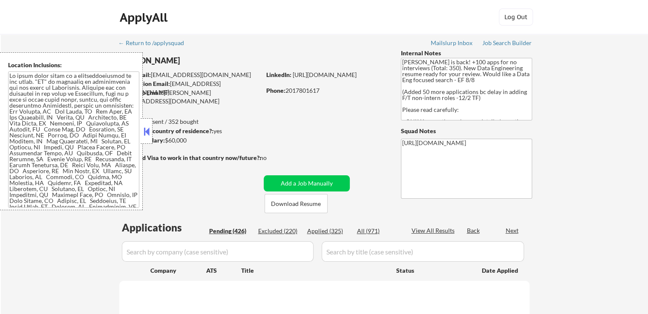
select select ""pending""
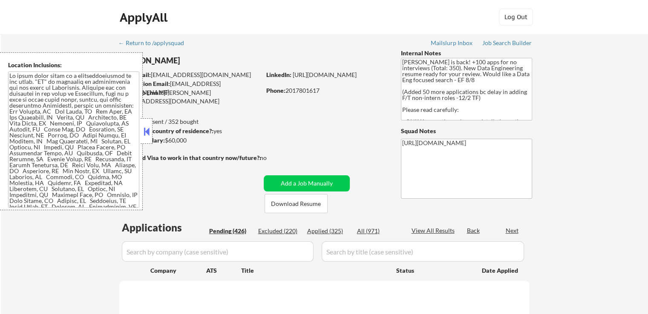
select select ""pending""
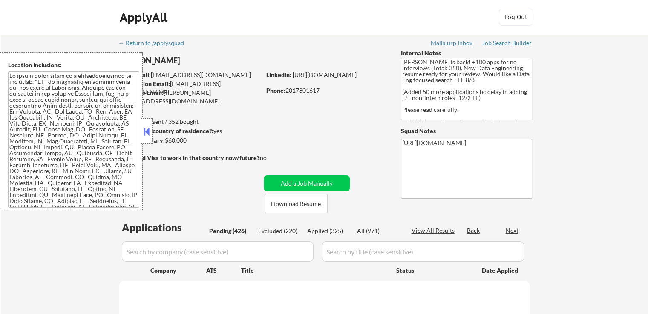
select select ""pending""
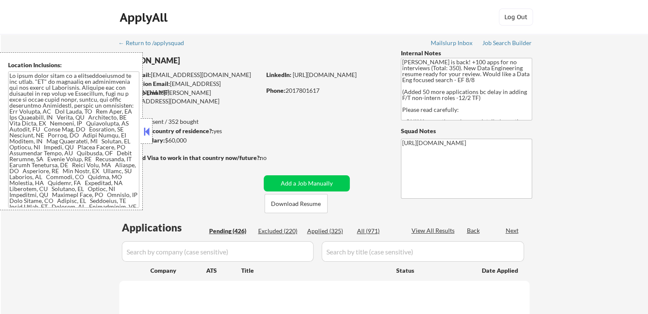
select select ""pending""
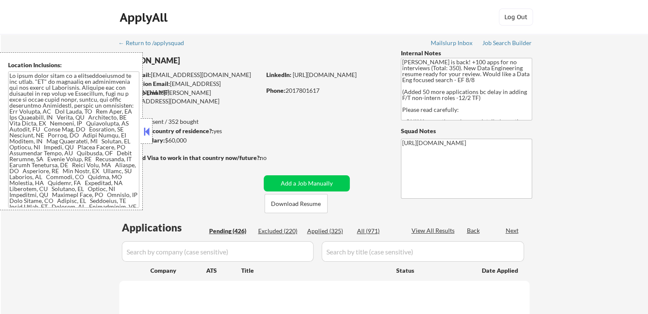
select select ""pending""
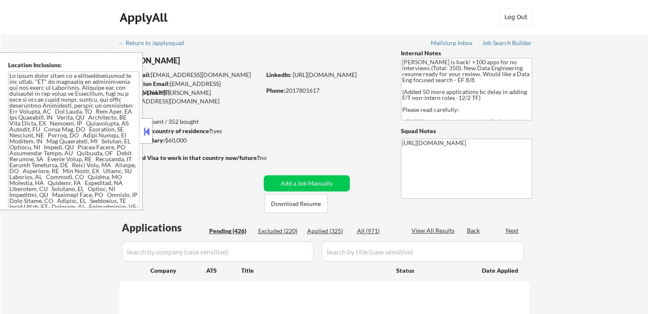
select select ""pending""
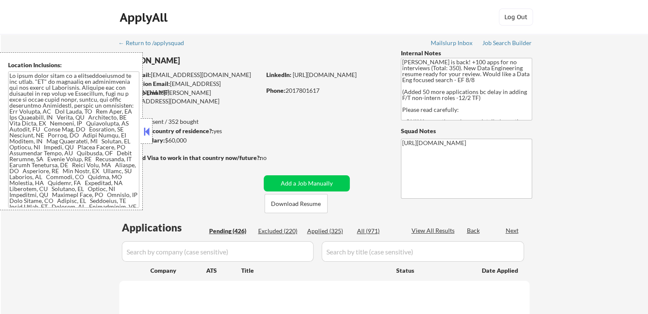
select select ""pending""
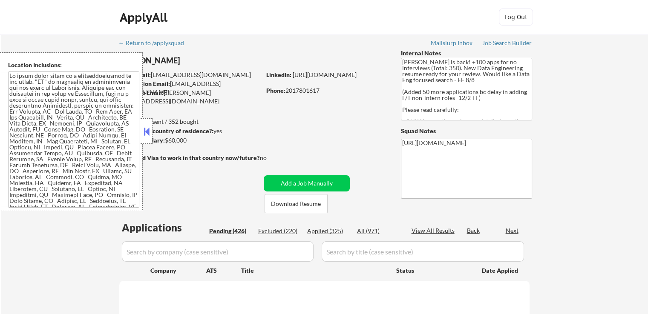
select select ""pending""
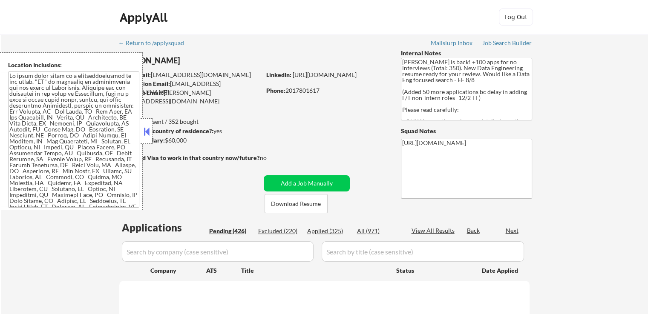
select select ""pending""
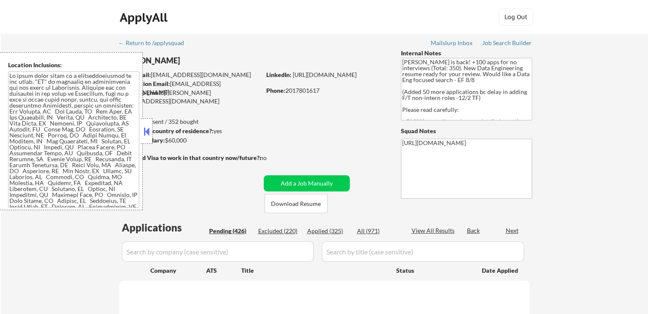
select select ""pending""
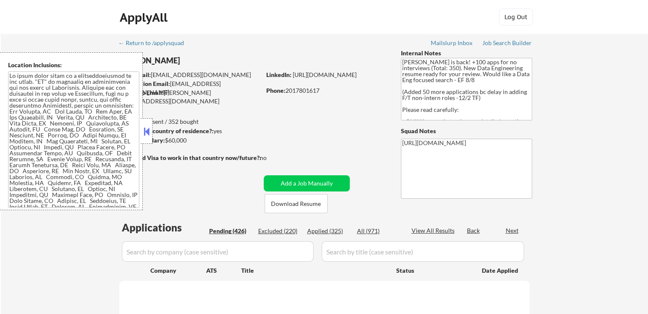
select select ""pending""
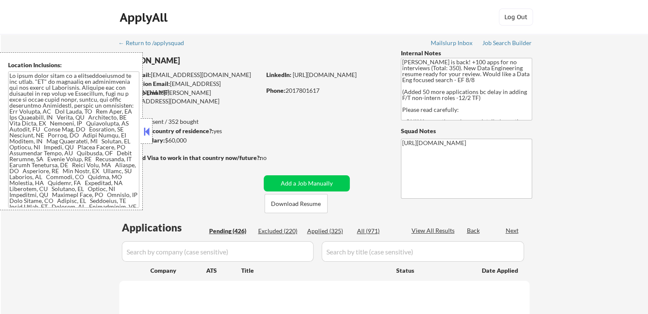
select select ""pending""
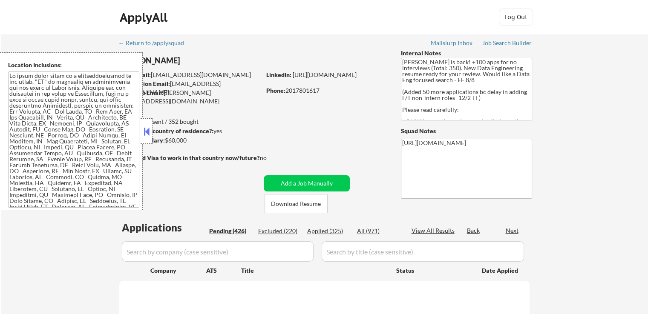
select select ""pending""
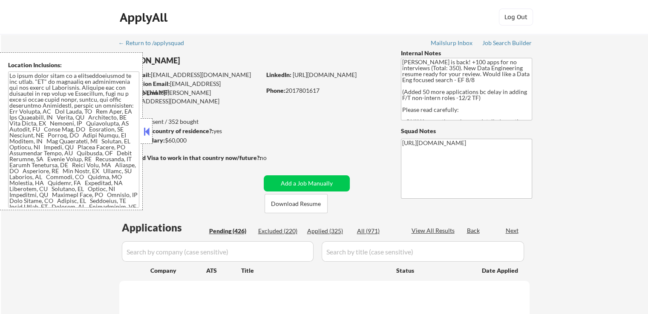
select select ""pending""
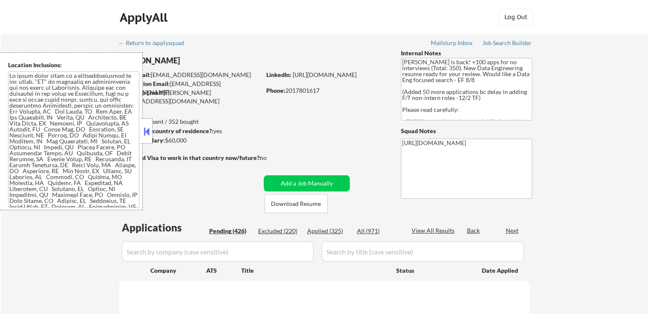
select select ""pending""
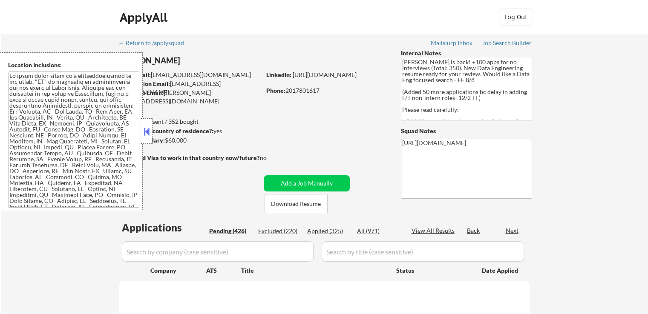
select select ""pending""
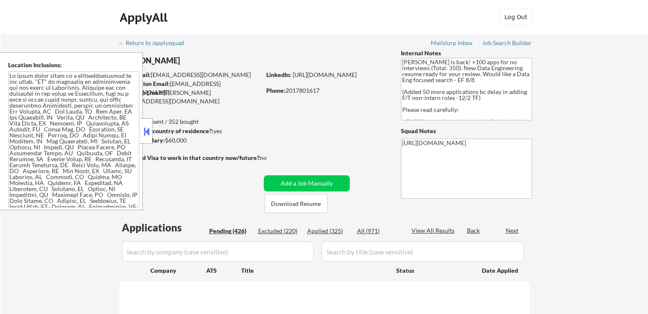
select select ""pending""
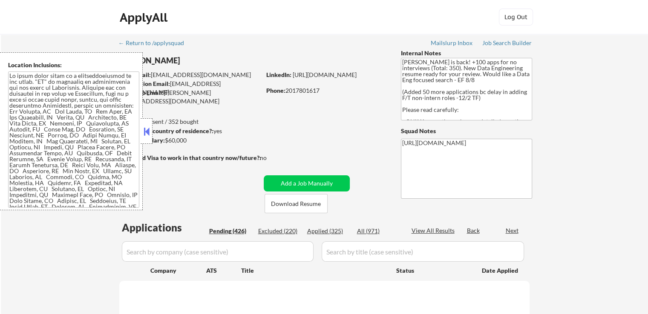
select select ""pending""
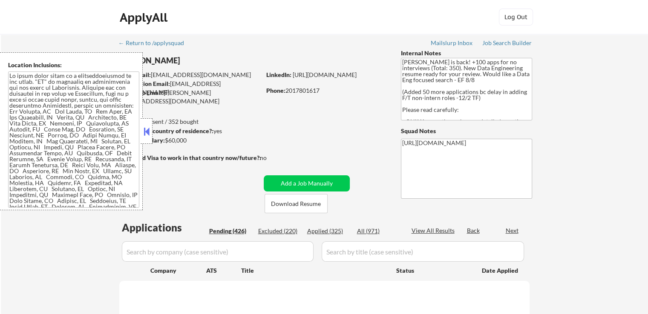
select select ""pending""
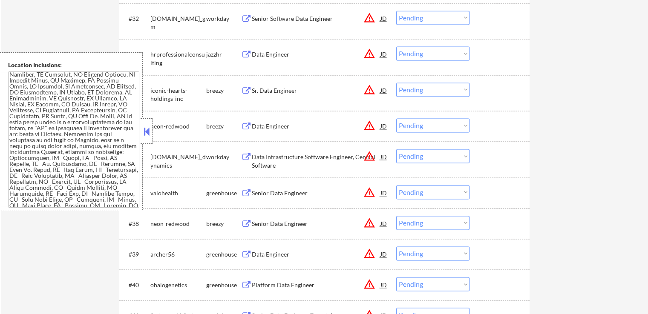
scroll to position [1313, 0]
